Goal: Task Accomplishment & Management: Manage account settings

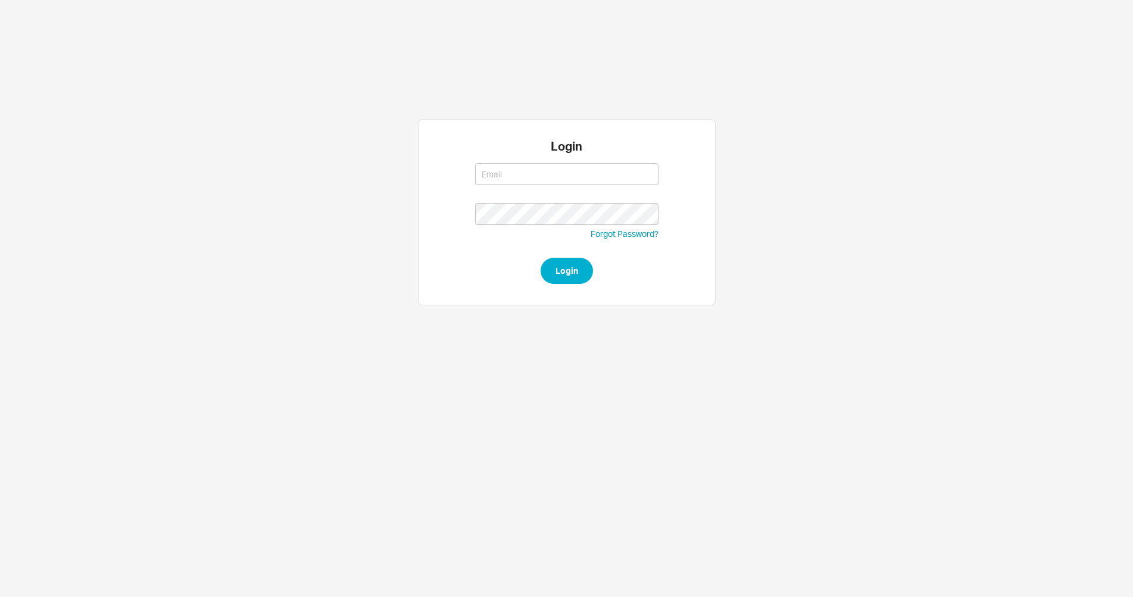
type input "mordyt@qualitybath.com"
click at [566, 276] on button "Login" at bounding box center [567, 271] width 52 height 26
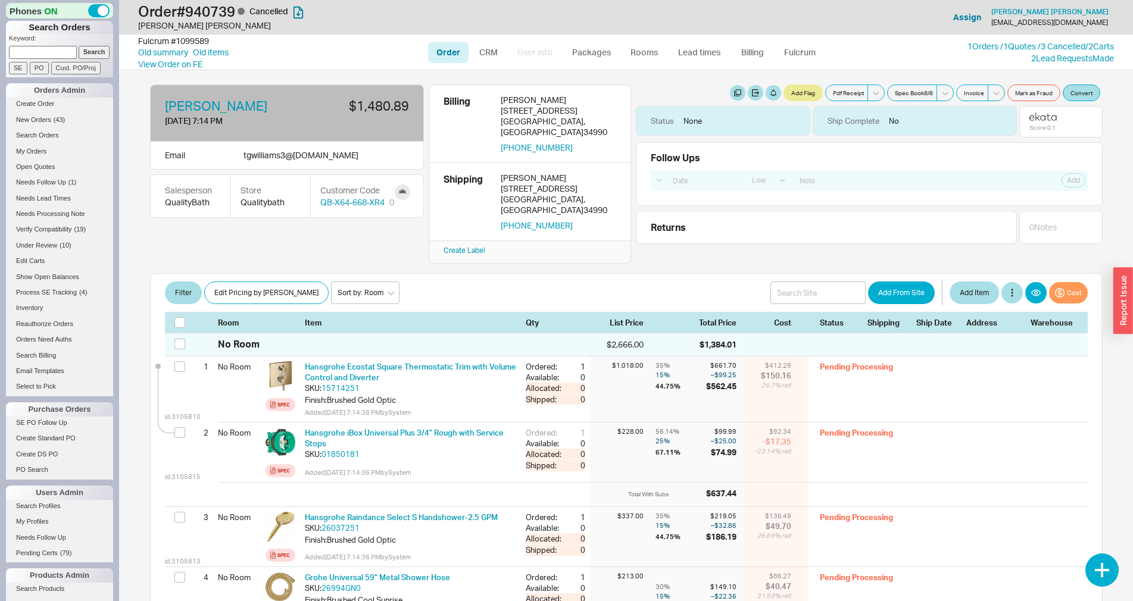
select select "LOW"
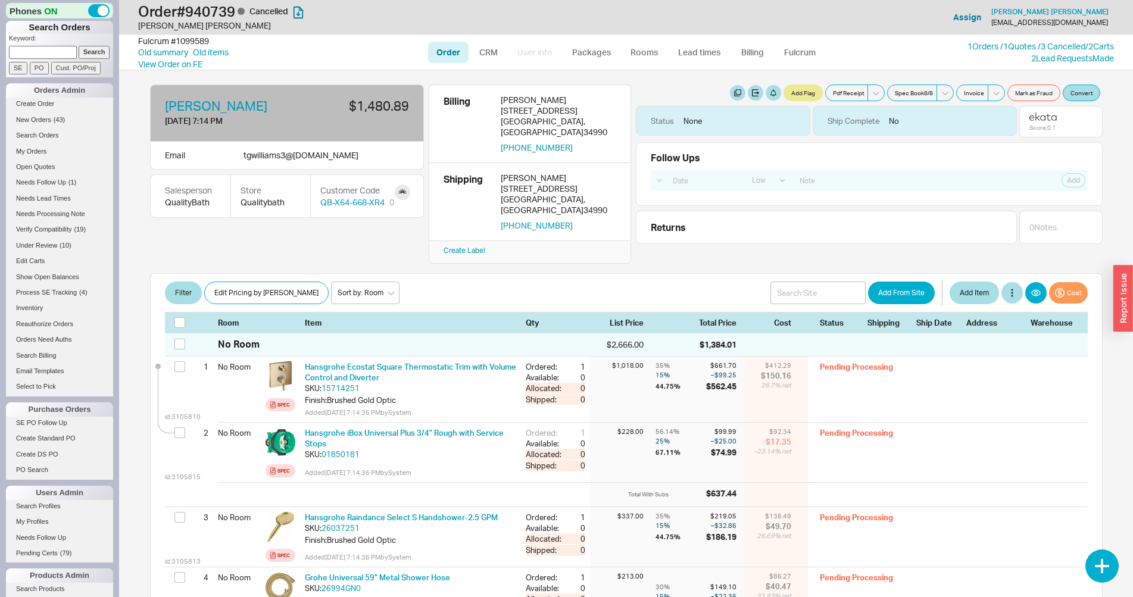
select select "LOW"
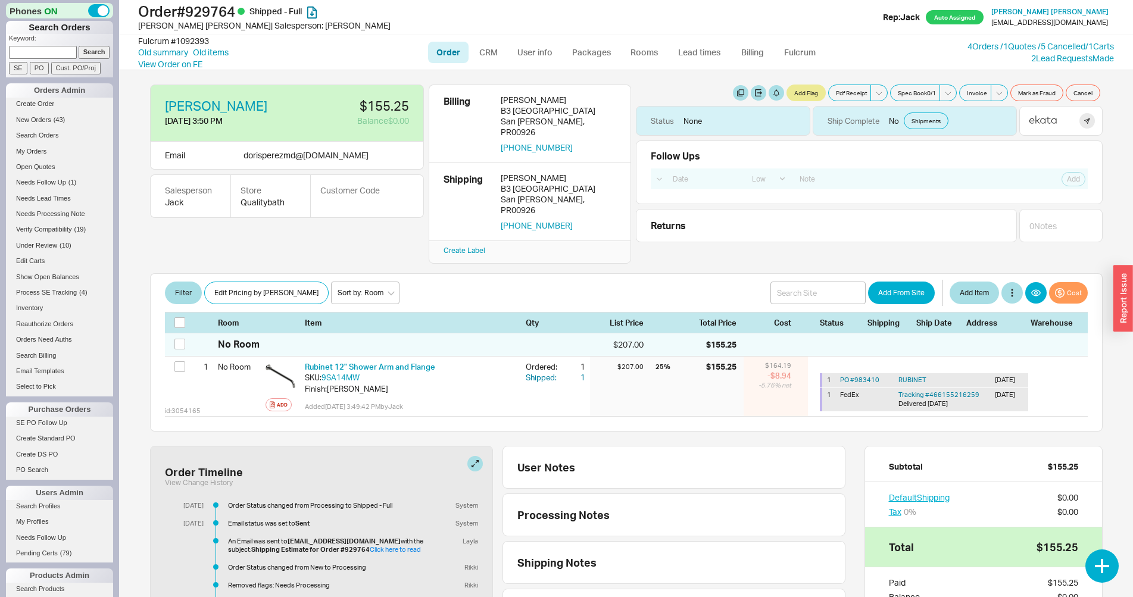
select select "LOW"
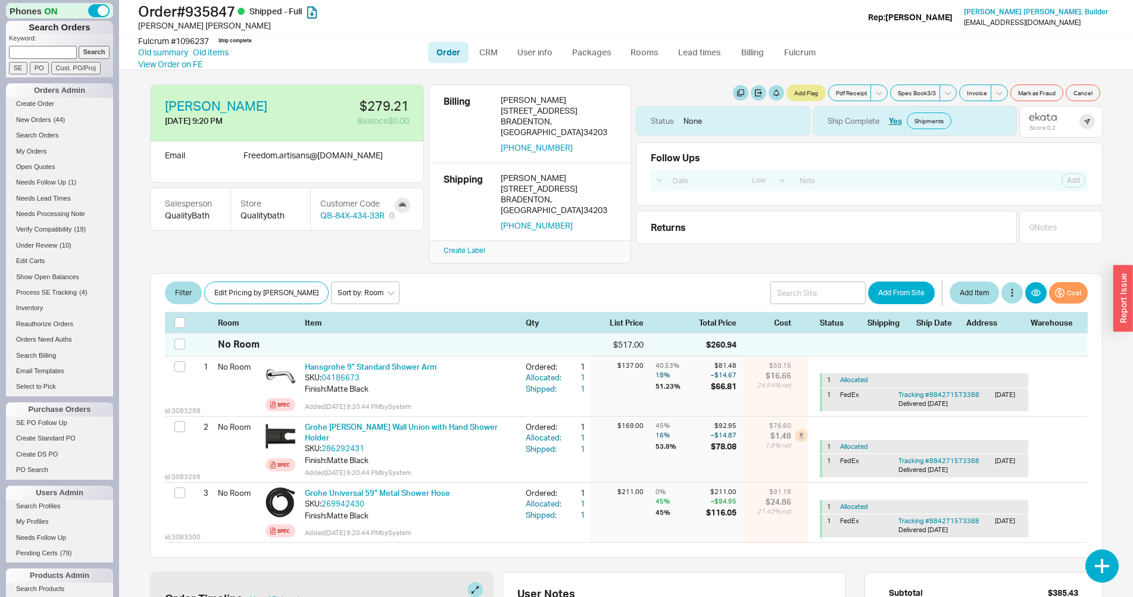
select select "LOW"
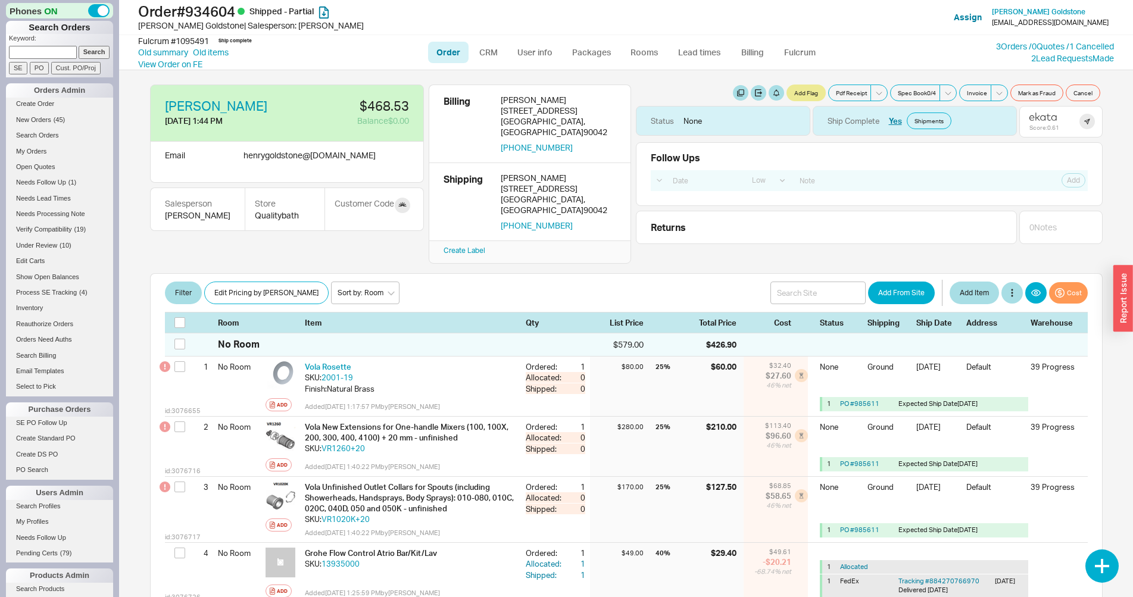
select select "LOW"
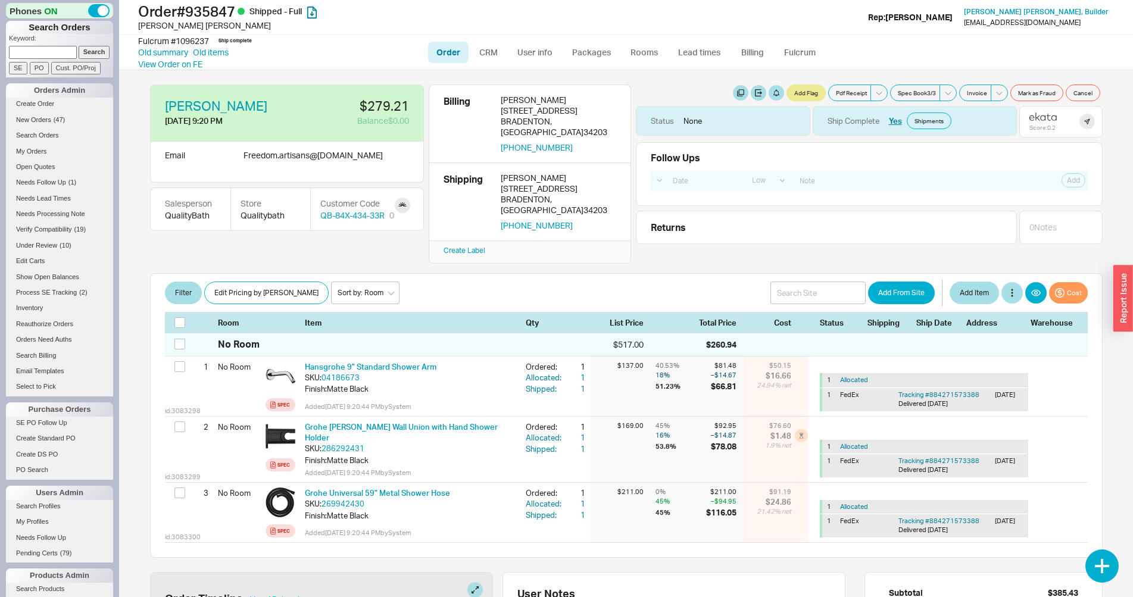
select select "LOW"
